Goal: Information Seeking & Learning: Learn about a topic

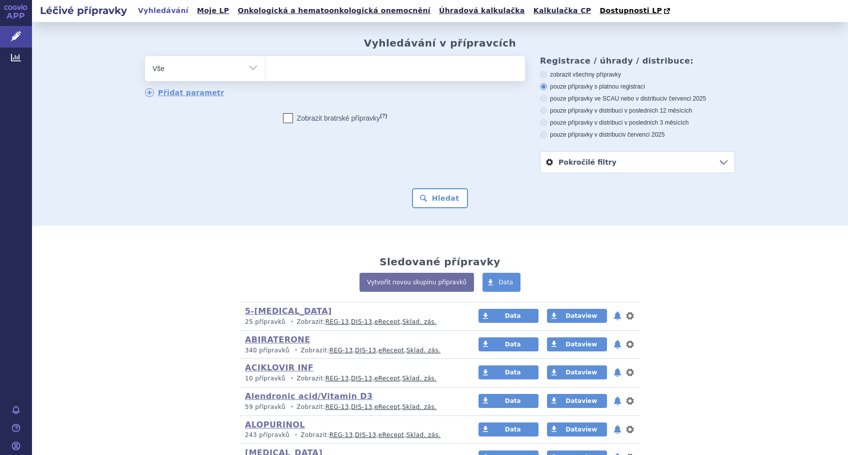
click at [300, 68] on ul at bounding box center [396, 66] width 260 height 21
click at [266, 68] on select at bounding box center [265, 68] width 1 height 25
type input "TH"
type input "THI"
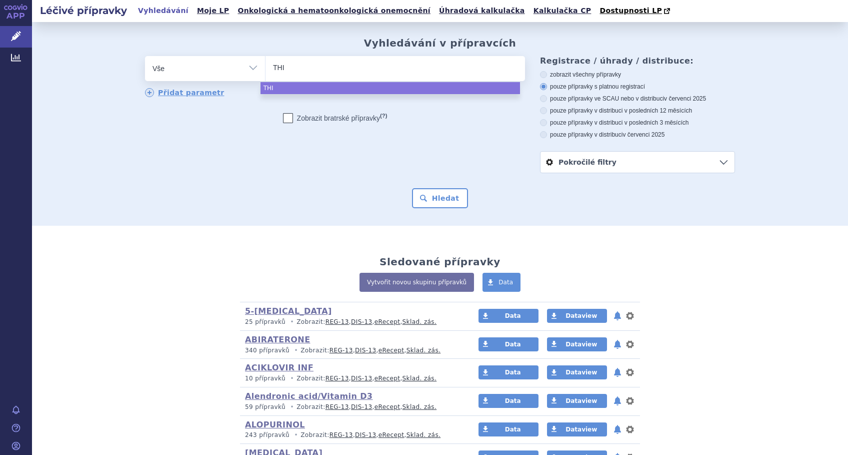
type input "THIO"
type input "THIOT"
type input "THIOTE"
type input "THIOTEPA"
select select "THIOTEPA"
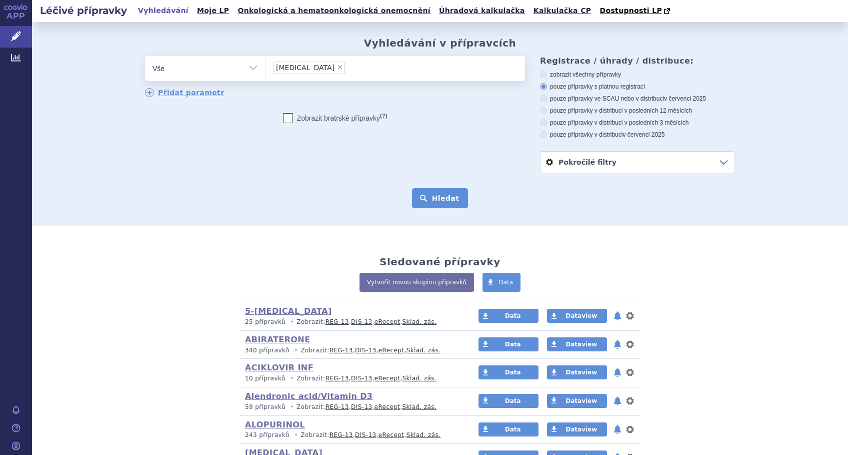
click at [435, 200] on button "Hledat" at bounding box center [440, 198] width 57 height 20
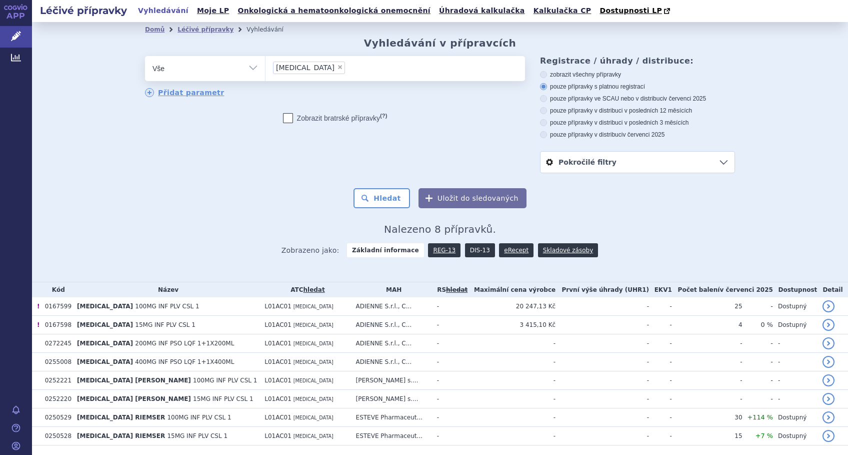
click at [471, 251] on link "DIS-13" at bounding box center [480, 250] width 30 height 14
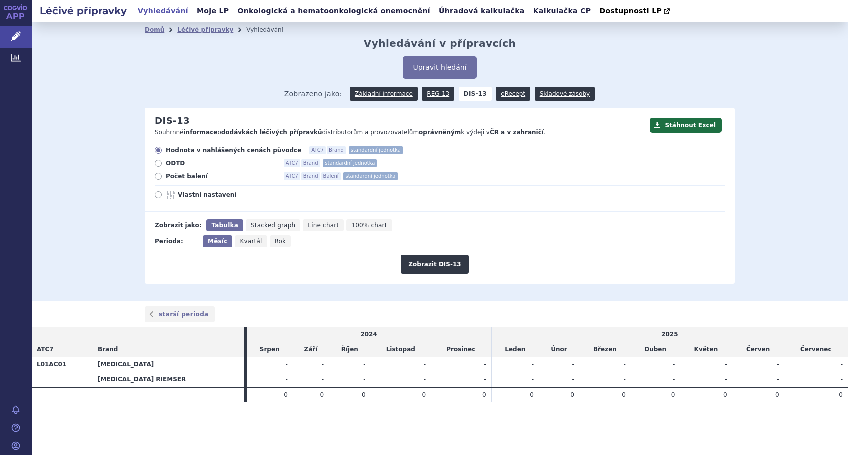
click at [160, 196] on icon at bounding box center [158, 194] width 7 height 7
click at [160, 196] on input "Vlastní nastavení" at bounding box center [159, 196] width 7 height 7
radio input "true"
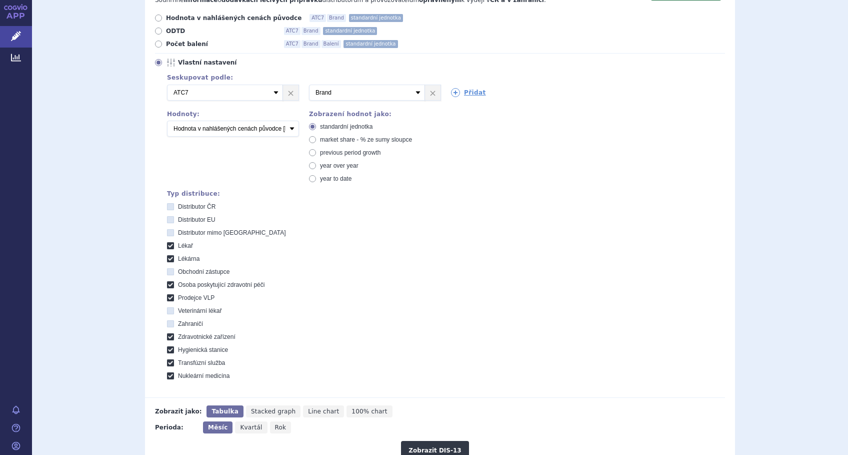
scroll to position [133, 0]
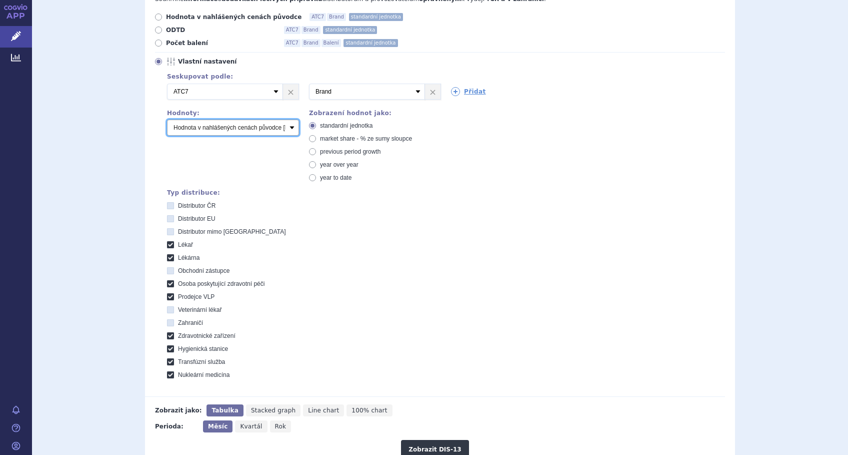
click at [290, 130] on select "Počet balení Hodnota v nahlášených cenách původce [DIS-13] Hodnota v maximálníc…" at bounding box center [233, 128] width 132 height 16
select select "packages"
click at [167, 120] on select "Počet balení Hodnota v nahlášených cenách původce [DIS-13] Hodnota v maximálníc…" at bounding box center [233, 128] width 132 height 16
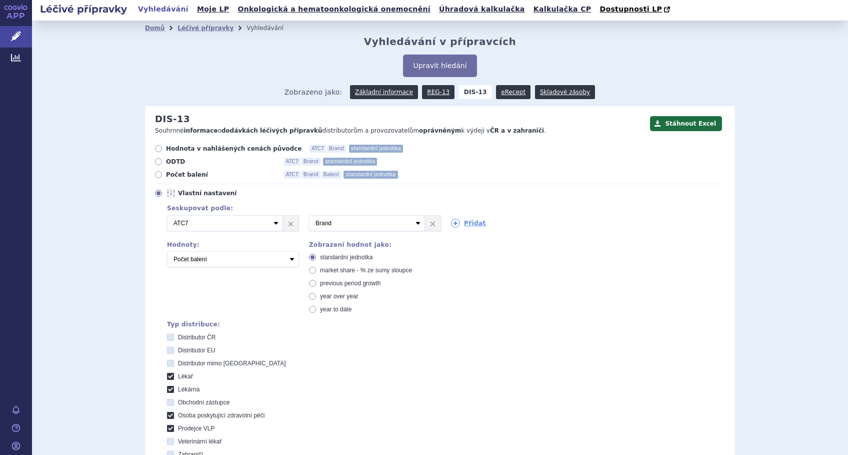
scroll to position [0, 0]
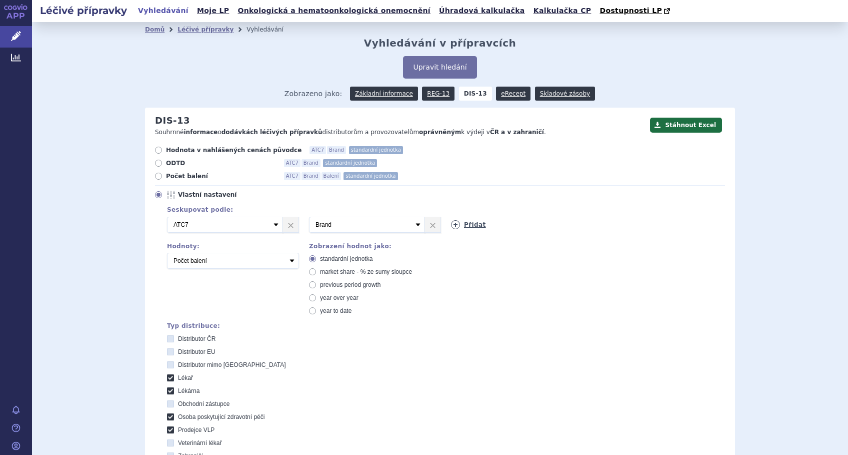
click at [455, 224] on icon at bounding box center [455, 224] width 9 height 9
click at [455, 224] on select "Vyberte groupování ATC3 ATC5 ATC7 Brand Balení SÚKL kód MAH VPOIS Referenční sk…" at bounding box center [509, 225] width 116 height 16
select select "package"
click at [451, 217] on select "Vyberte groupování ATC3 ATC5 ATC7 Brand Balení SÚKL kód MAH VPOIS Referenční sk…" at bounding box center [509, 225] width 116 height 16
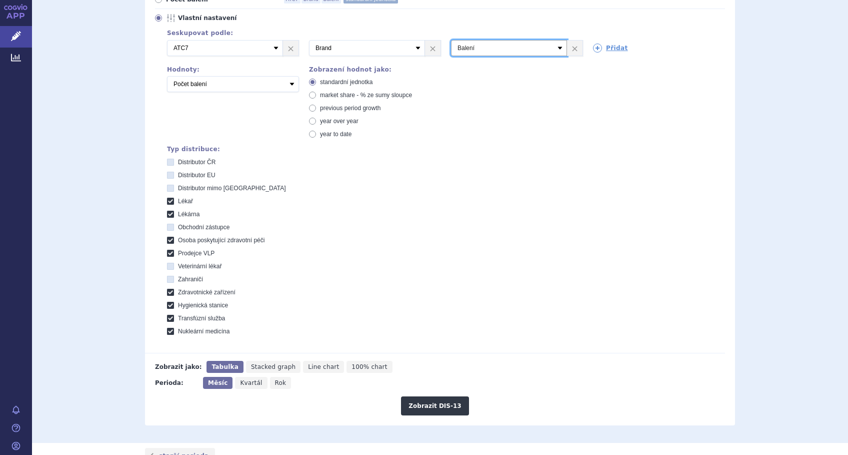
scroll to position [200, 0]
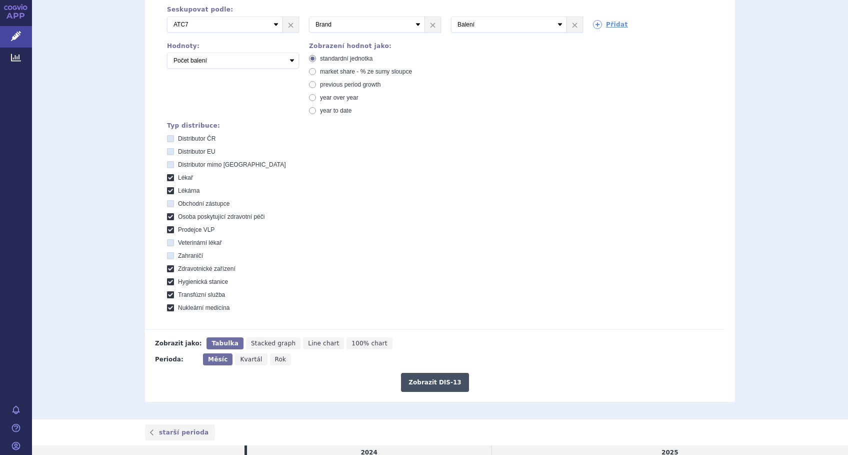
click at [431, 378] on button "Zobrazit DIS-13" at bounding box center [435, 382] width 68 height 19
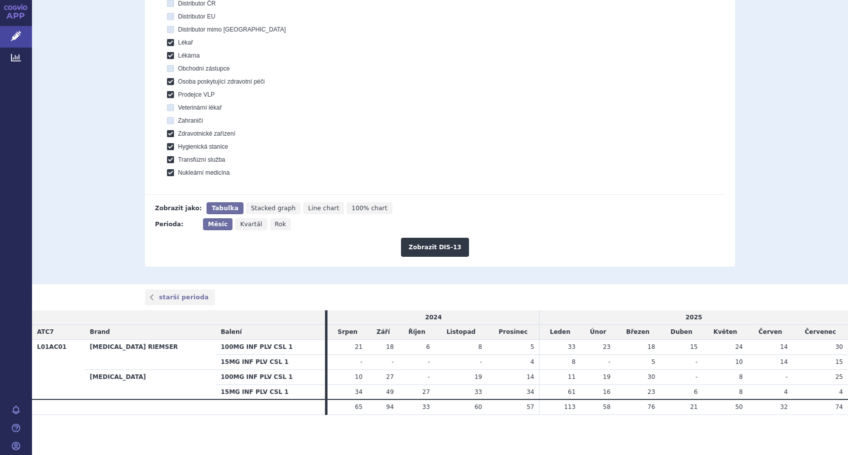
scroll to position [2, 0]
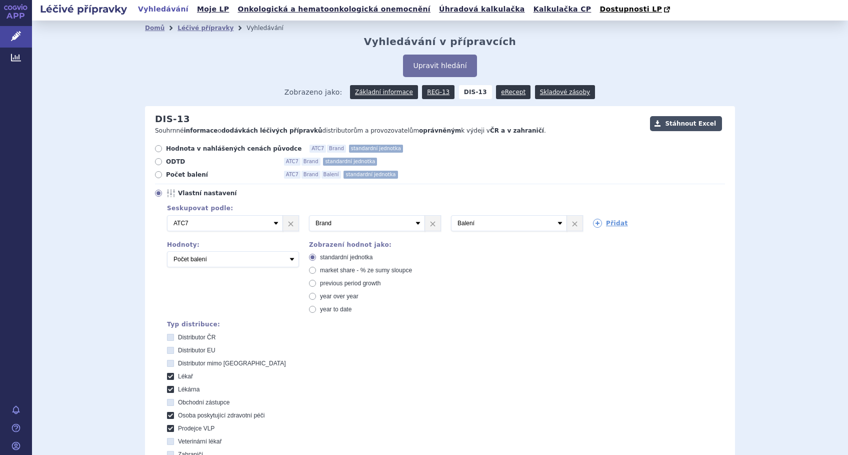
click at [681, 121] on button "Stáhnout Excel" at bounding box center [686, 123] width 72 height 15
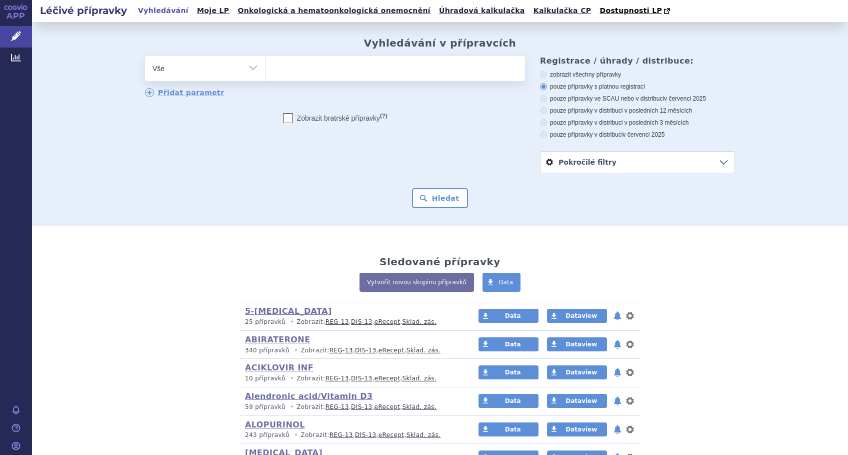
click at [317, 68] on ul at bounding box center [396, 66] width 260 height 21
click at [266, 68] on select at bounding box center [265, 68] width 1 height 25
type input "th"
type input "thio"
type input "thiote"
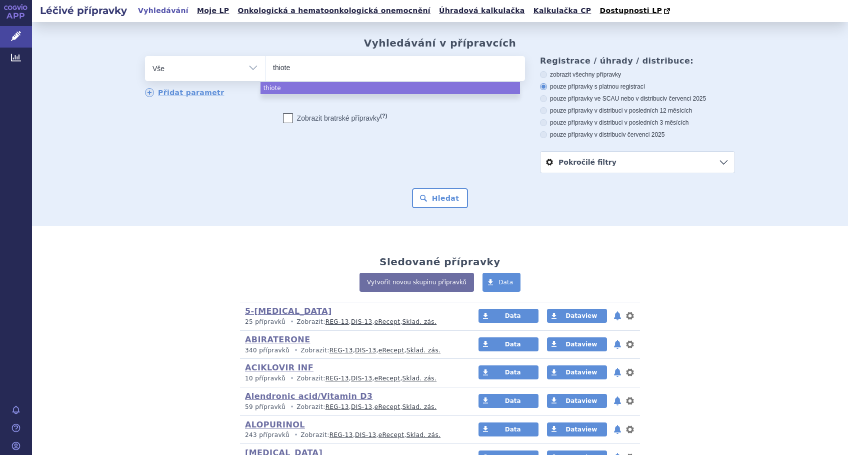
type input "thiotep"
type input "[MEDICAL_DATA]"
select select "[MEDICAL_DATA]"
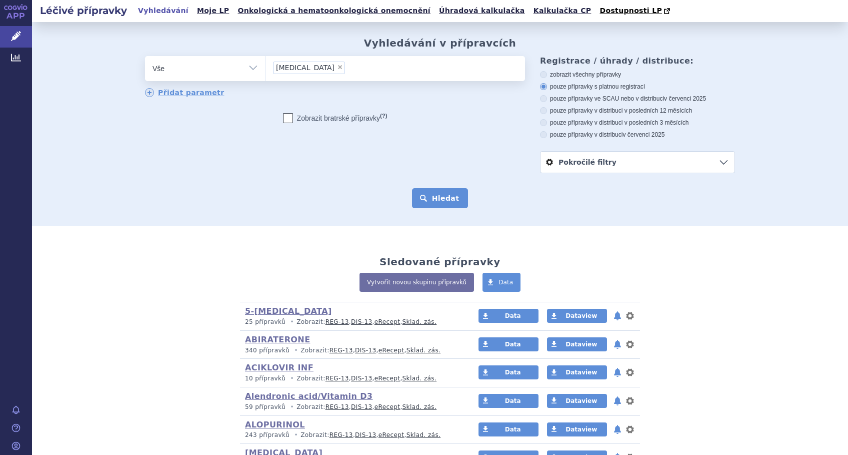
click at [443, 204] on button "Hledat" at bounding box center [440, 198] width 57 height 20
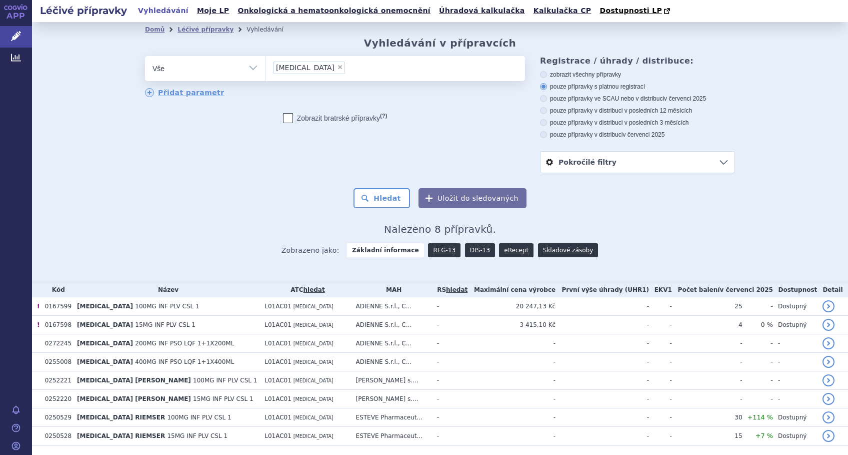
click at [470, 250] on link "DIS-13" at bounding box center [480, 250] width 30 height 14
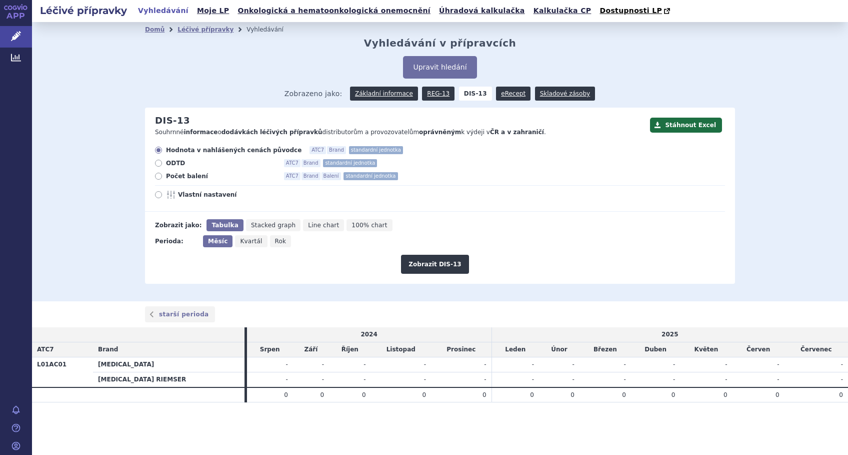
click at [157, 195] on icon at bounding box center [158, 194] width 7 height 7
click at [157, 195] on input "Vlastní nastavení" at bounding box center [159, 196] width 7 height 7
radio input "true"
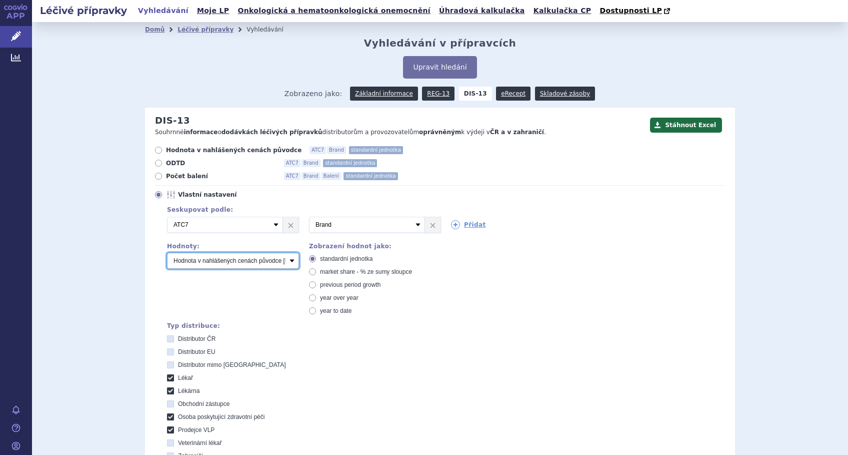
click at [285, 263] on select "Počet balení Hodnota v nahlášených cenách původce [DIS-13] Hodnota v maximálníc…" at bounding box center [233, 261] width 132 height 16
select select "packages"
click at [167, 253] on select "Počet balení Hodnota v nahlášených cenách původce [DIS-13] Hodnota v maximálníc…" at bounding box center [233, 261] width 132 height 16
click at [339, 270] on span "market share - % ze sumy sloupce" at bounding box center [366, 271] width 92 height 7
click at [317, 270] on input "market share - % ze sumy sloupce" at bounding box center [313, 273] width 7 height 7
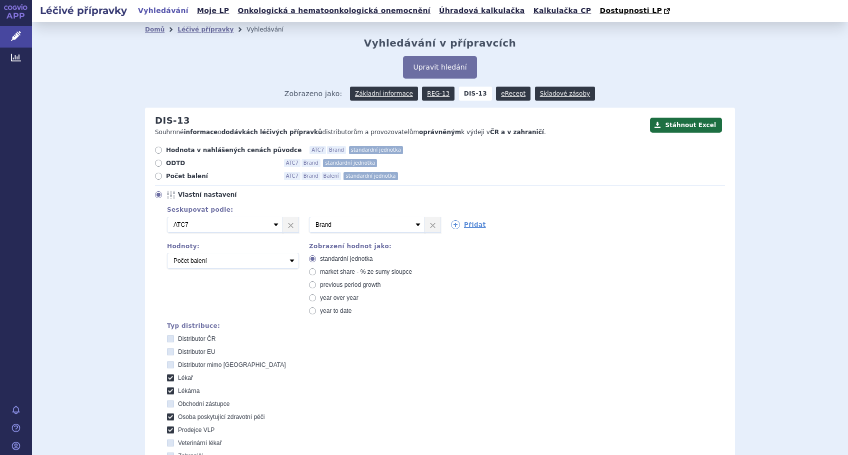
radio input "true"
click at [451, 224] on icon at bounding box center [455, 224] width 9 height 9
click at [560, 227] on select "Vyberte groupování ATC3 ATC5 ATC7 Brand Balení SÚKL kód MAH VPOIS Referenční sk…" at bounding box center [509, 225] width 116 height 16
click at [405, 312] on label "year to date" at bounding box center [375, 311] width 132 height 8
click at [317, 312] on input "year to date" at bounding box center [313, 312] width 7 height 7
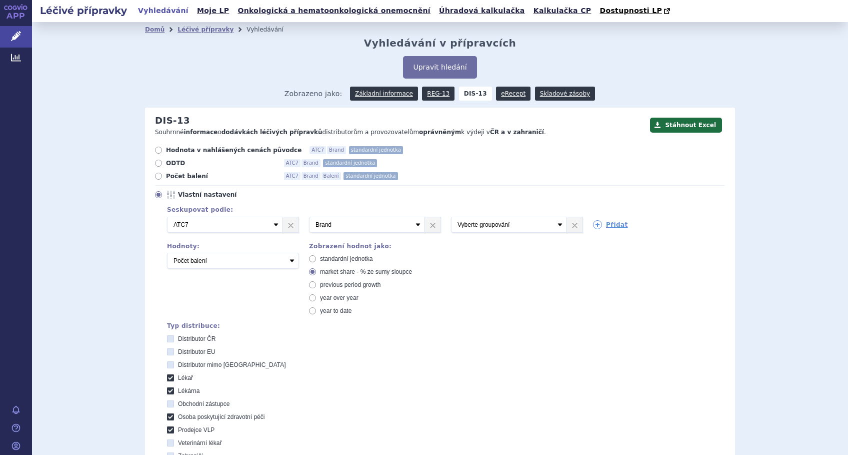
radio input "true"
click at [355, 268] on span "market share - % ze sumy sloupce" at bounding box center [366, 271] width 92 height 7
click at [317, 270] on input "market share - % ze sumy sloupce" at bounding box center [313, 273] width 7 height 7
radio input "true"
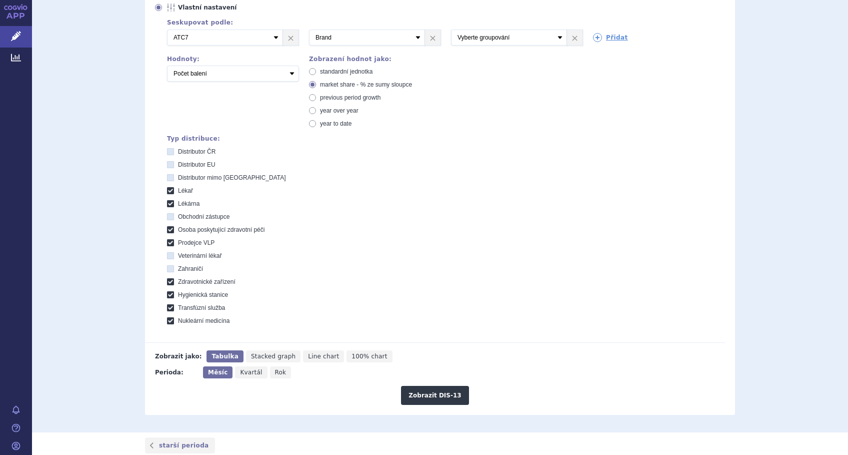
scroll to position [267, 0]
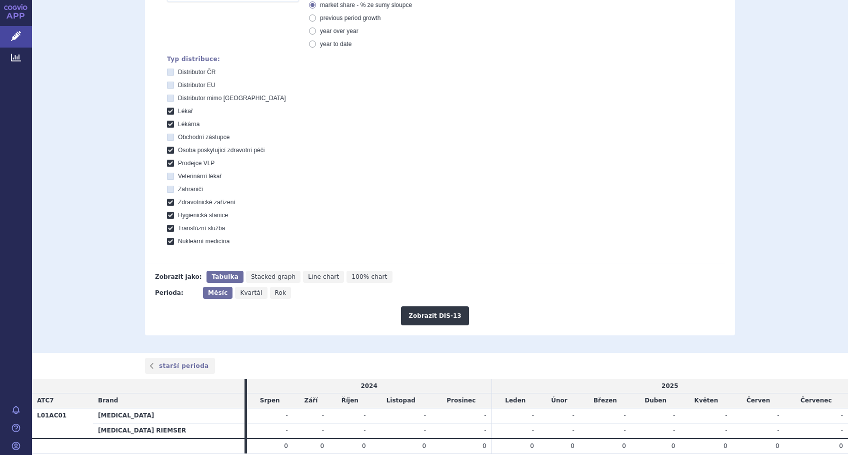
click at [308, 276] on span "Line chart" at bounding box center [323, 276] width 31 height 7
click at [303, 276] on input "Line chart" at bounding box center [306, 274] width 7 height 7
radio input "true"
click at [428, 315] on button "Zobrazit DIS-13" at bounding box center [435, 315] width 68 height 19
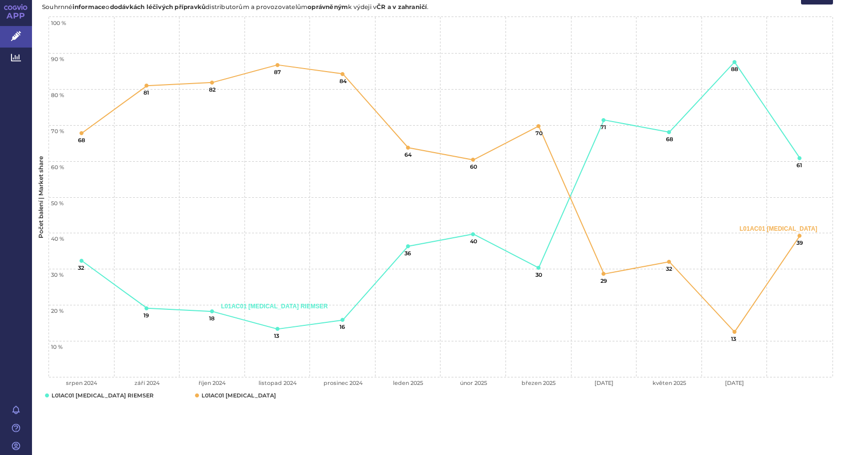
scroll to position [594, 0]
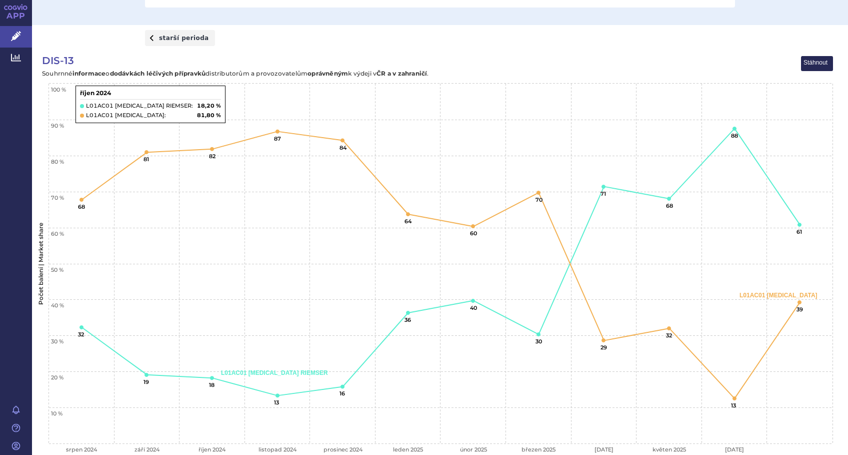
click at [180, 42] on link "starší perioda" at bounding box center [180, 38] width 70 height 16
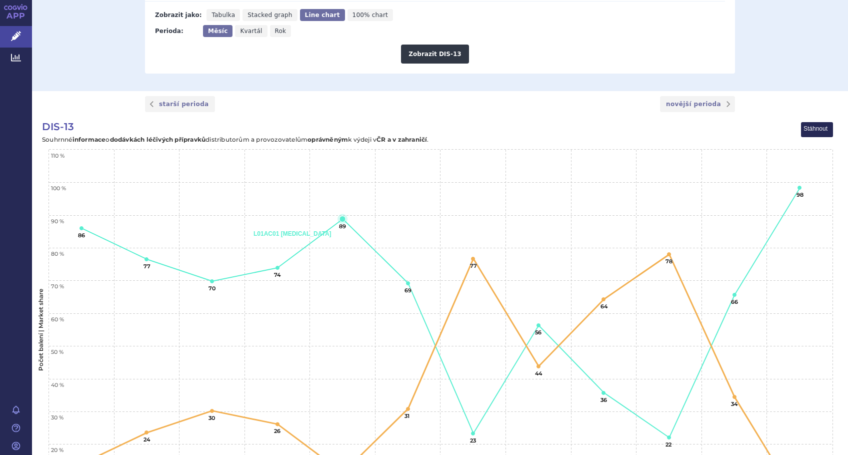
scroll to position [528, 0]
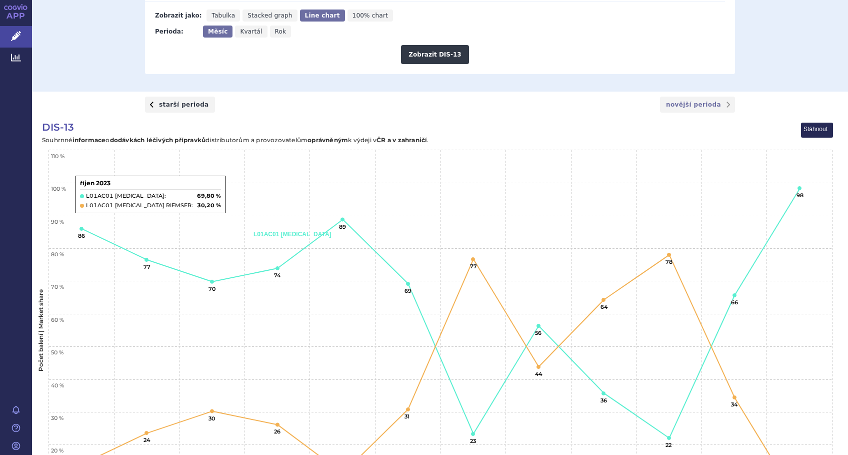
click at [171, 105] on link "starší perioda" at bounding box center [180, 105] width 70 height 16
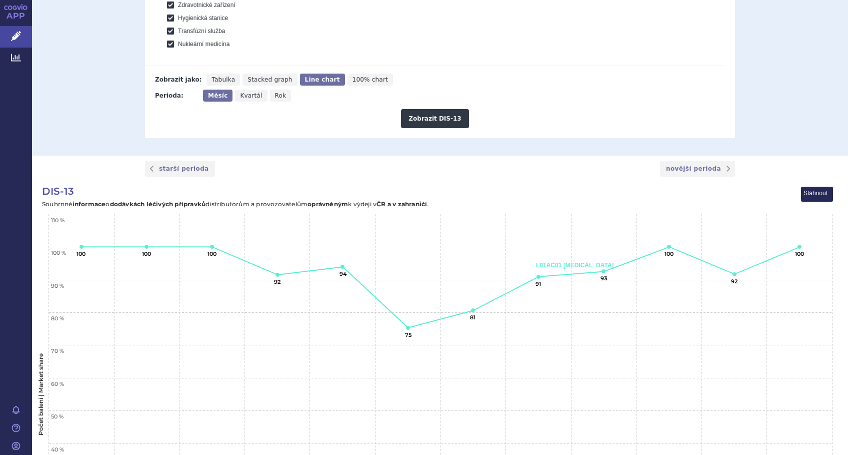
scroll to position [461, 0]
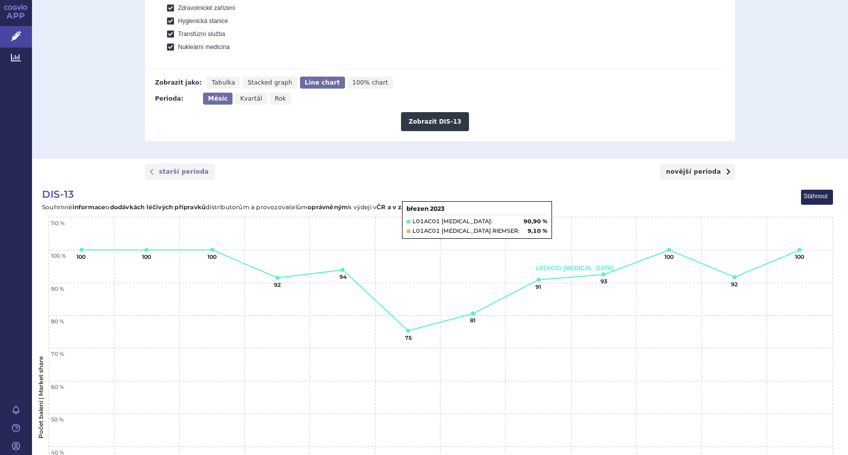
click at [701, 171] on link "novější perioda" at bounding box center [697, 172] width 75 height 16
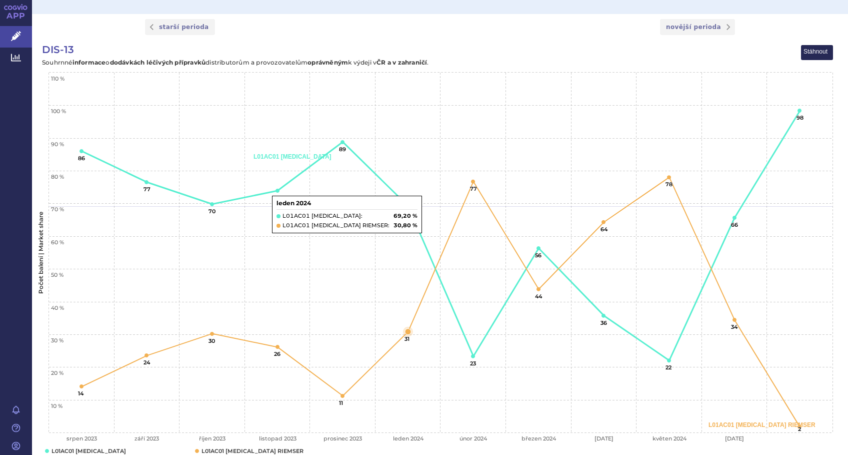
scroll to position [528, 0]
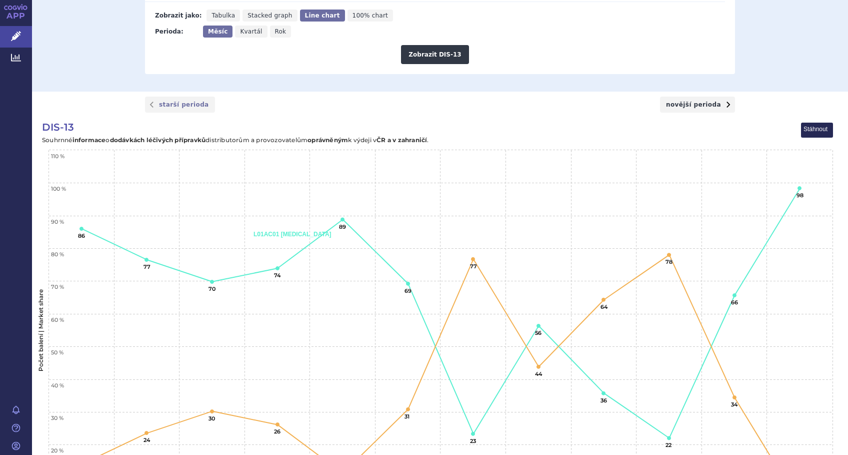
click at [694, 105] on link "novější perioda" at bounding box center [697, 105] width 75 height 16
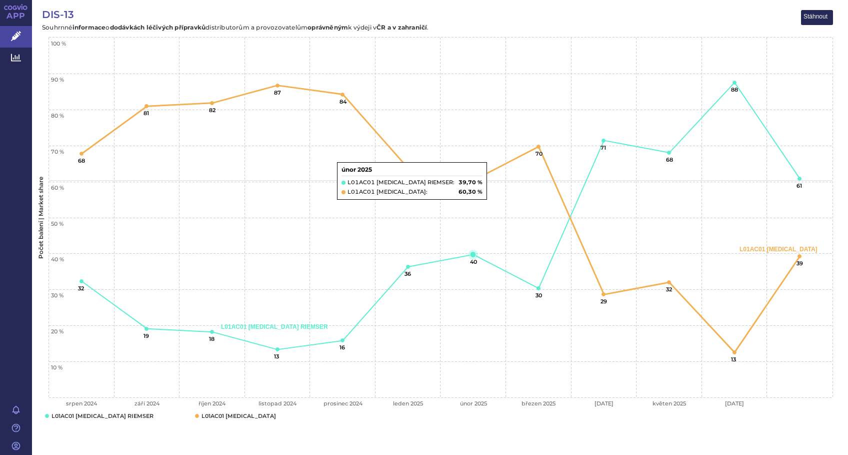
scroll to position [661, 0]
